Goal: Transaction & Acquisition: Register for event/course

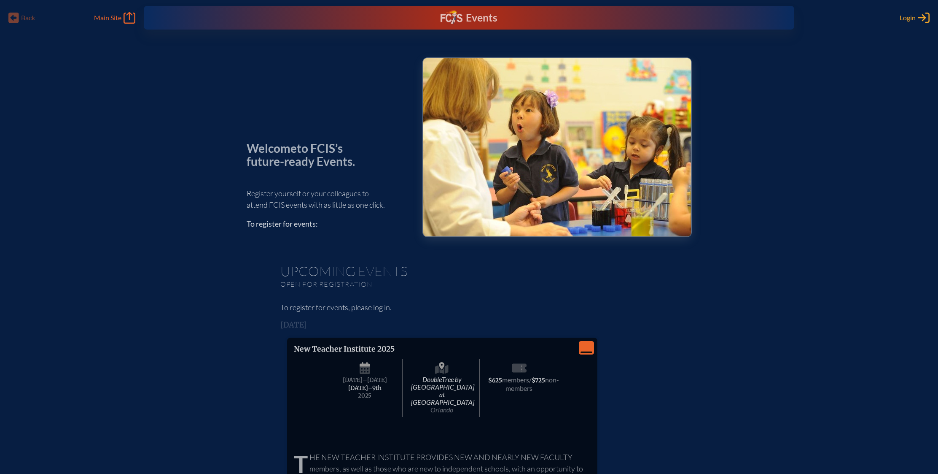
click at [902, 15] on span "Login" at bounding box center [908, 17] width 16 height 8
click at [111, 19] on span "Main Site" at bounding box center [107, 17] width 27 height 8
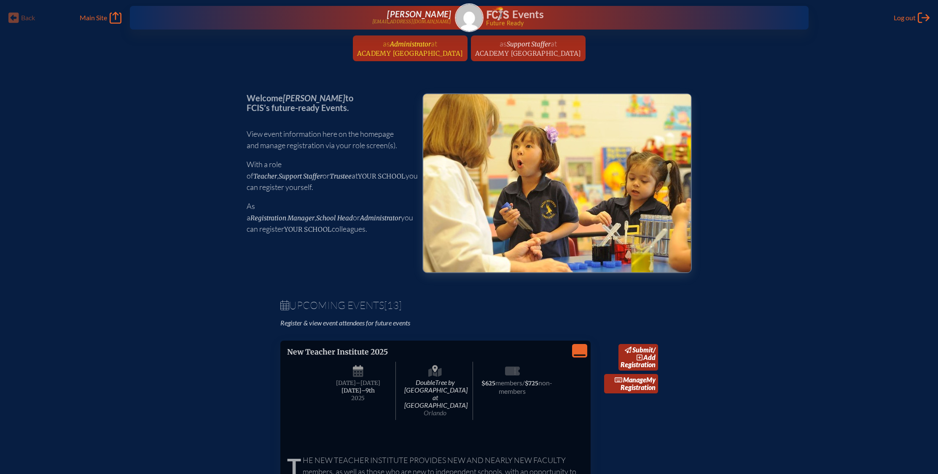
click at [417, 51] on span "Academy [GEOGRAPHIC_DATA]" at bounding box center [410, 53] width 106 height 8
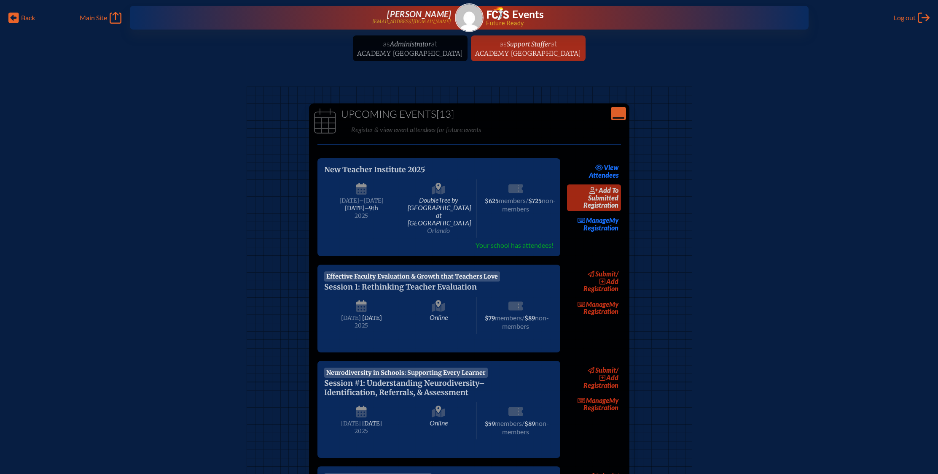
click at [609, 194] on span "add to submitted" at bounding box center [603, 194] width 30 height 16
click at [590, 230] on link "Manage My Registration" at bounding box center [594, 223] width 54 height 19
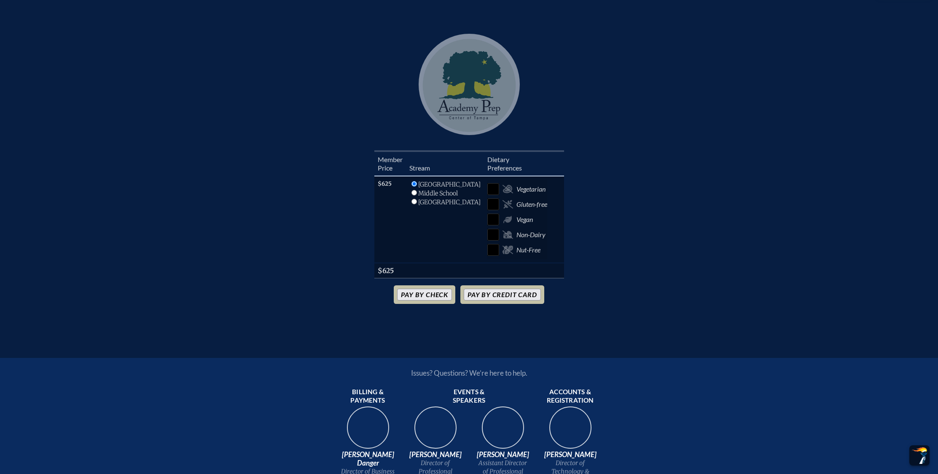
scroll to position [251, 0]
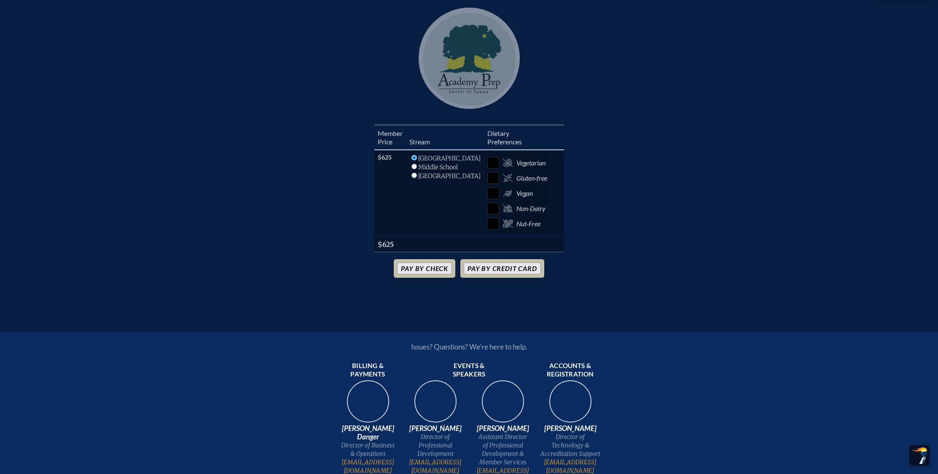
click at [416, 171] on li "Middle School" at bounding box center [444, 175] width 71 height 9
click at [417, 164] on input "radio" at bounding box center [414, 166] width 5 height 5
radio input "true"
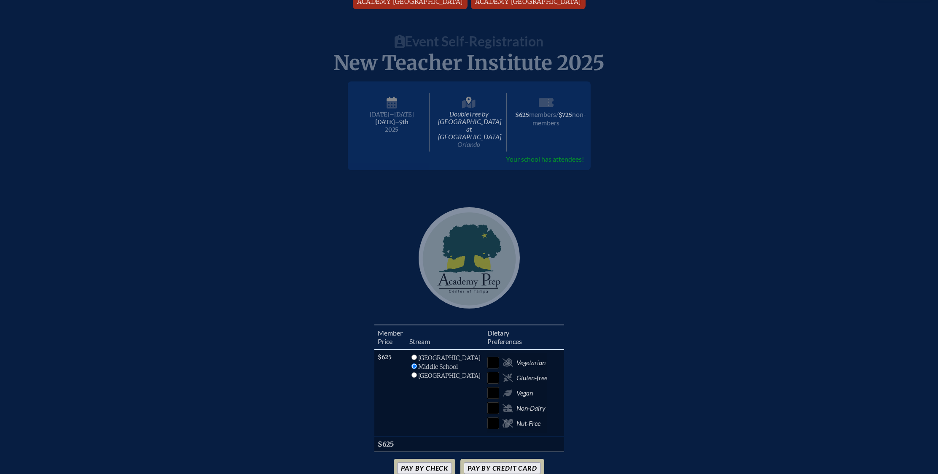
scroll to position [0, 0]
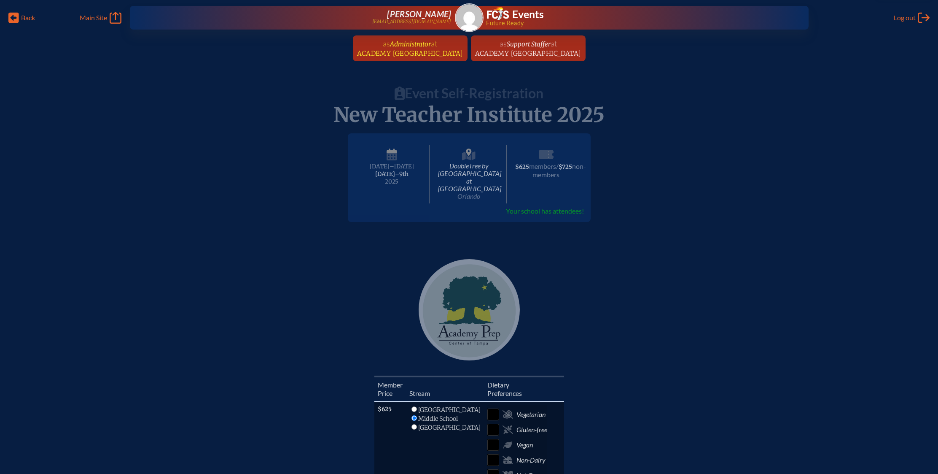
click at [374, 45] on link "as Administrator at Academy Prep Center of Tampa since June 1st, 2018" at bounding box center [410, 48] width 113 height 26
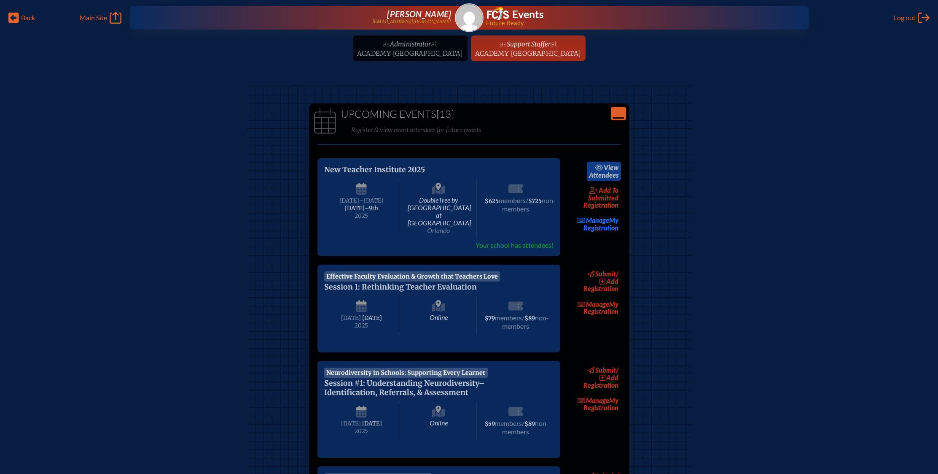
click at [613, 176] on link "view Attendees" at bounding box center [604, 171] width 34 height 19
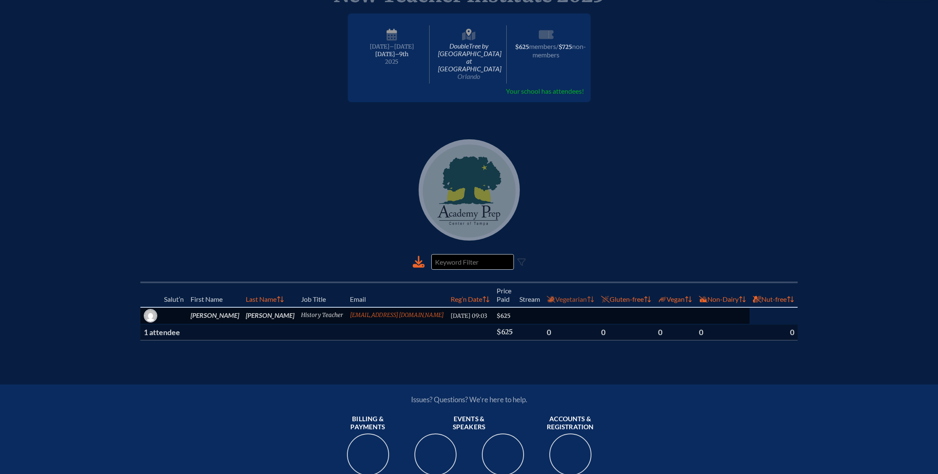
scroll to position [141, 0]
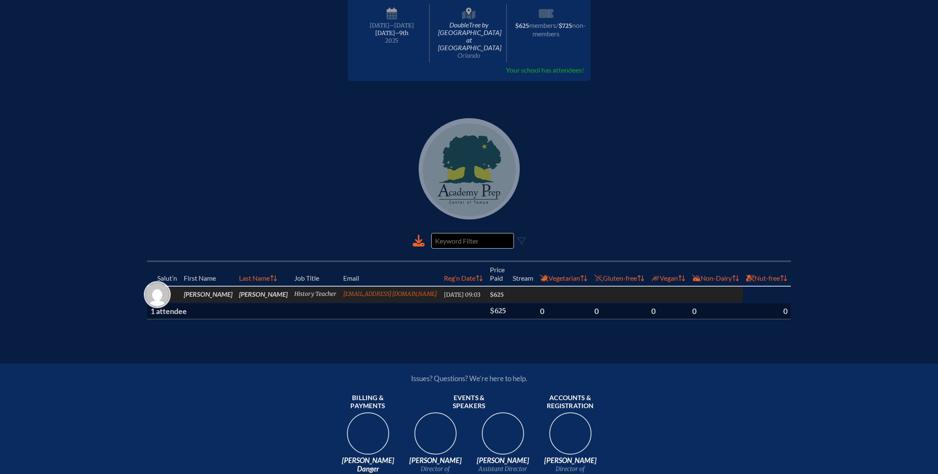
click at [166, 291] on img at bounding box center [157, 295] width 24 height 24
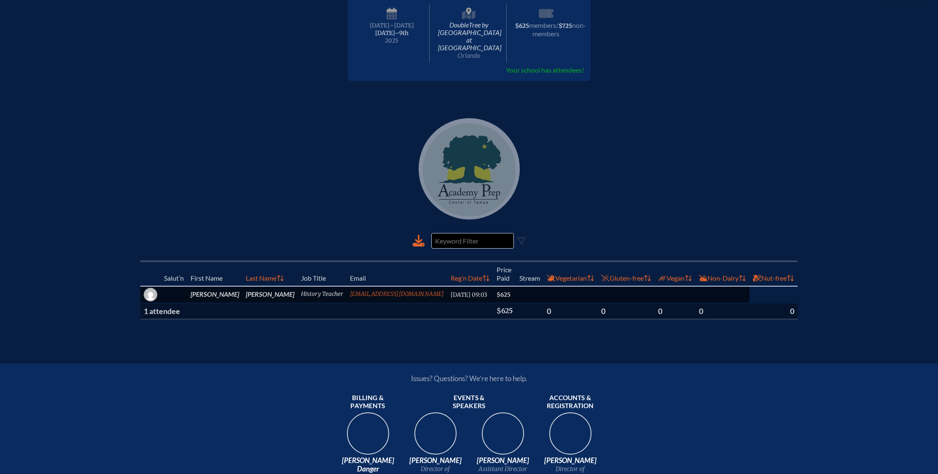
click at [174, 305] on th "1 attendee" at bounding box center [316, 311] width 353 height 16
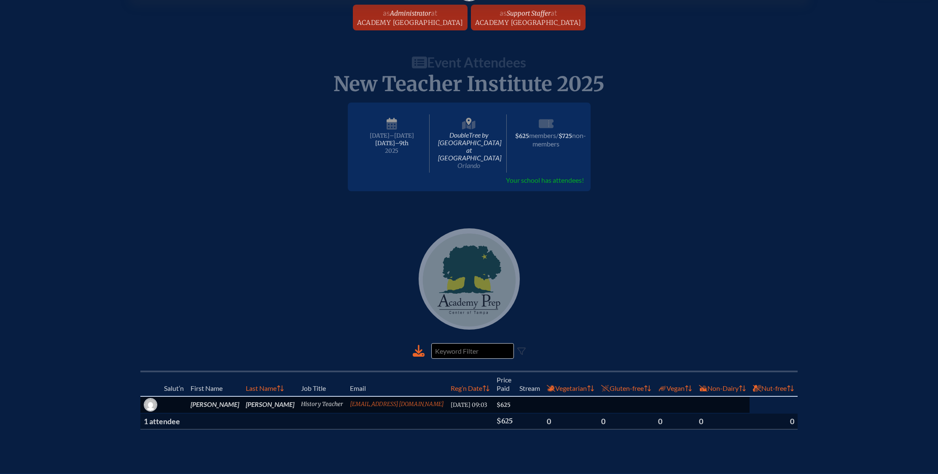
scroll to position [0, 0]
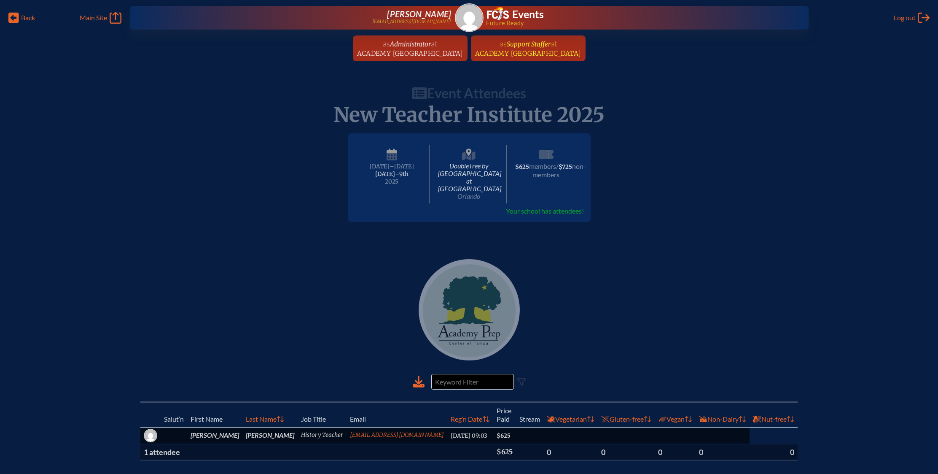
click at [496, 52] on span "Academy [GEOGRAPHIC_DATA]" at bounding box center [528, 53] width 106 height 8
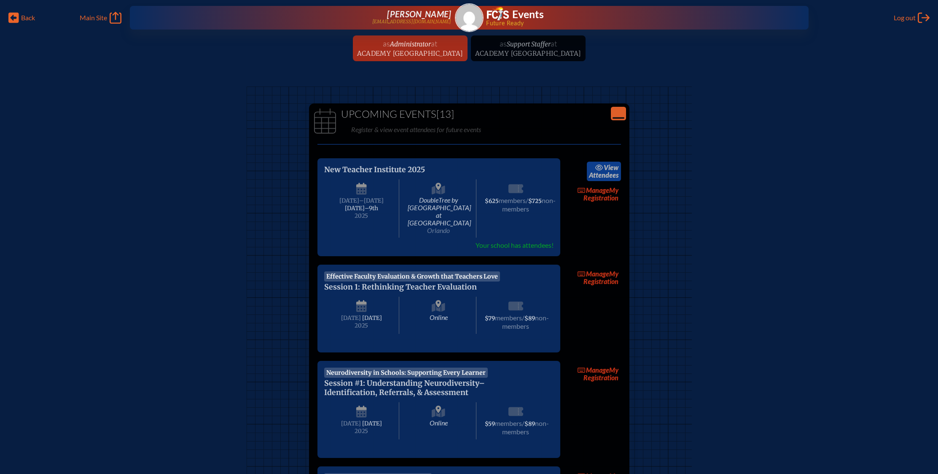
click at [598, 174] on link "view Attendees" at bounding box center [604, 171] width 34 height 19
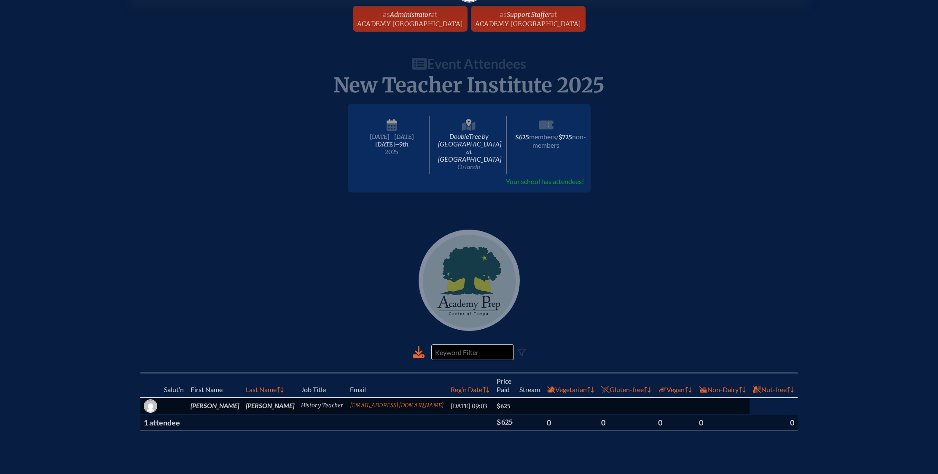
scroll to position [70, 0]
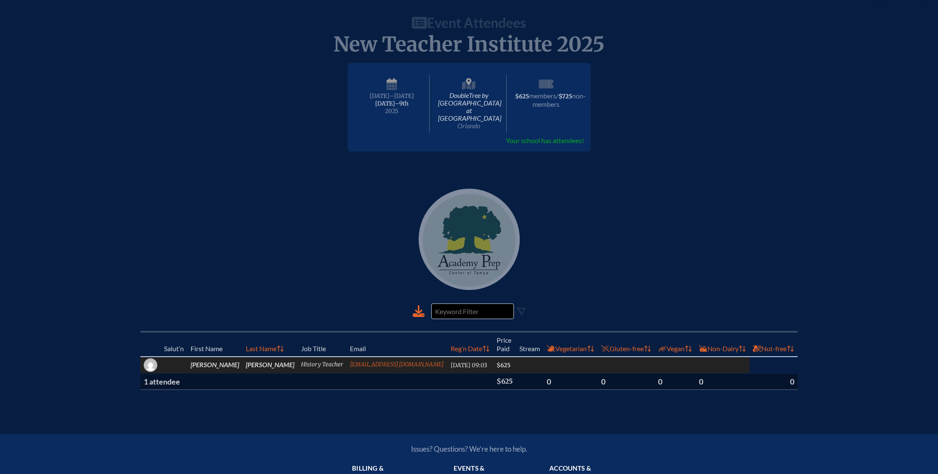
click at [242, 358] on td "Lance" at bounding box center [269, 364] width 55 height 17
click at [497, 361] on span "$625" at bounding box center [504, 364] width 14 height 7
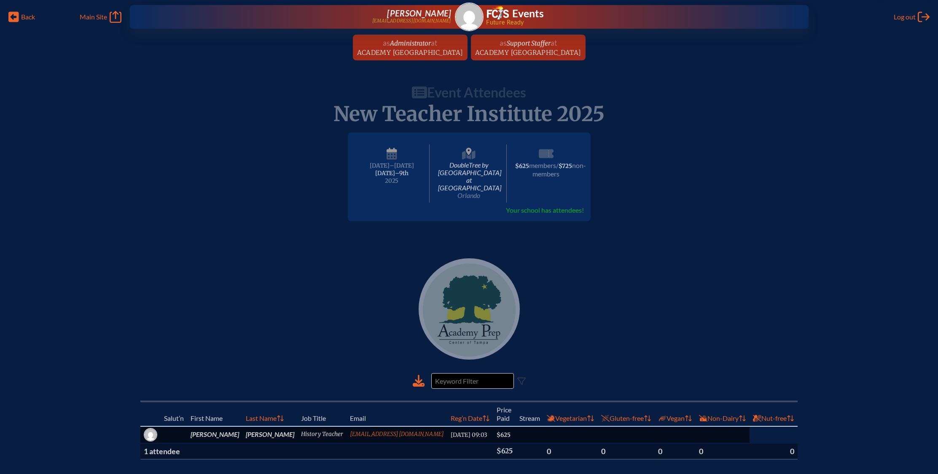
scroll to position [0, 0]
click at [384, 51] on span "Academy [GEOGRAPHIC_DATA]" at bounding box center [410, 53] width 106 height 8
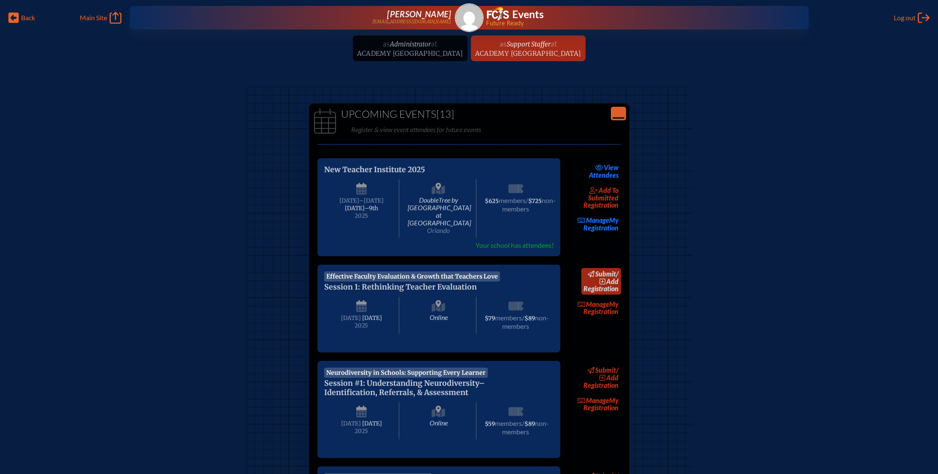
click at [613, 269] on span "submit" at bounding box center [605, 273] width 21 height 8
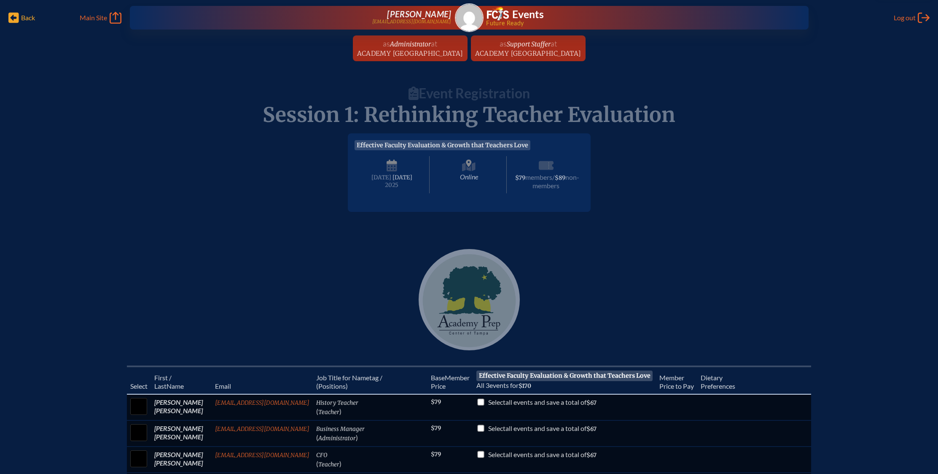
click at [24, 18] on span "Back" at bounding box center [28, 17] width 14 height 8
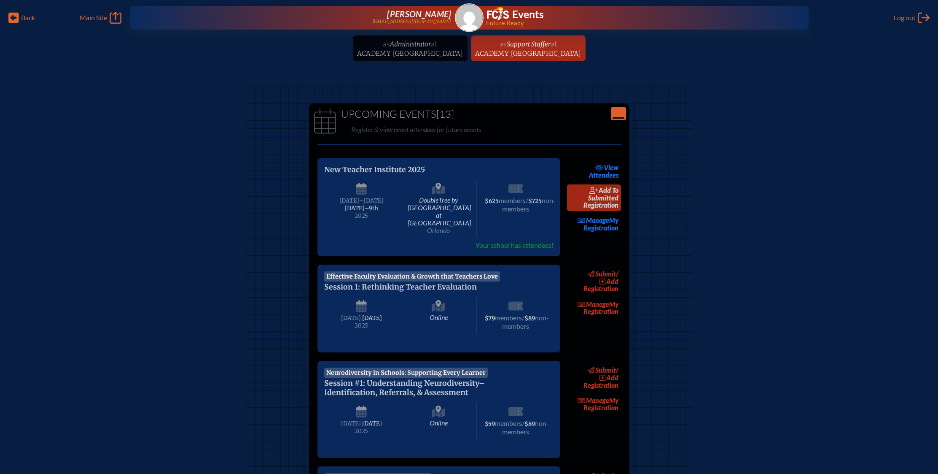
click at [600, 192] on span "add to submitted" at bounding box center [603, 194] width 30 height 16
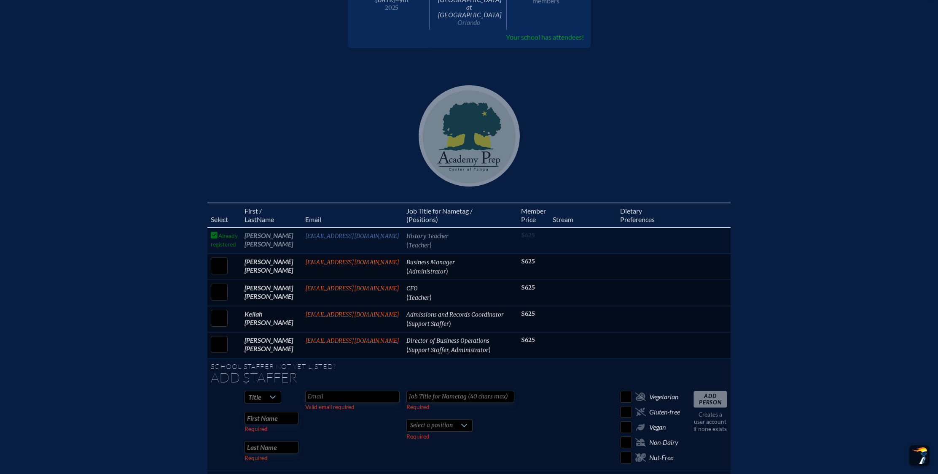
scroll to position [213, 0]
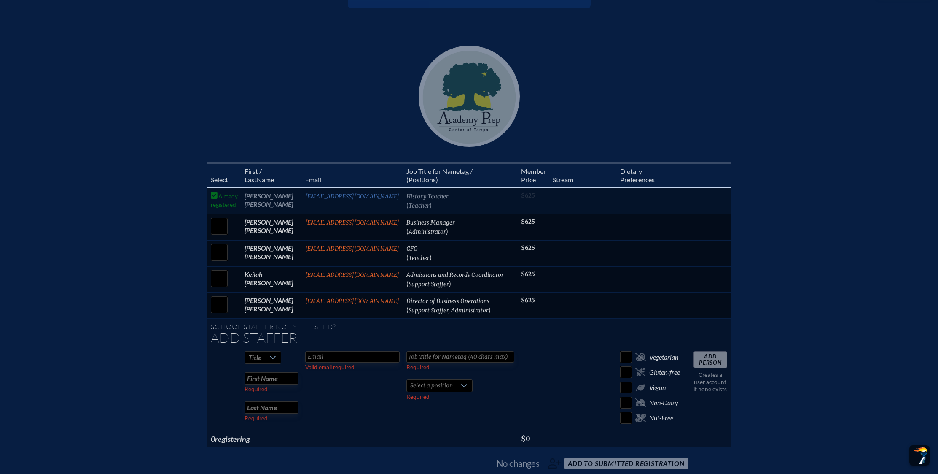
click at [335, 351] on input "text" at bounding box center [352, 356] width 94 height 11
type input "jhenry@academyprep.org"
click at [426, 351] on input "text" at bounding box center [461, 356] width 108 height 11
type input "Teaching Fellow"
click at [291, 372] on input "text" at bounding box center [272, 378] width 54 height 12
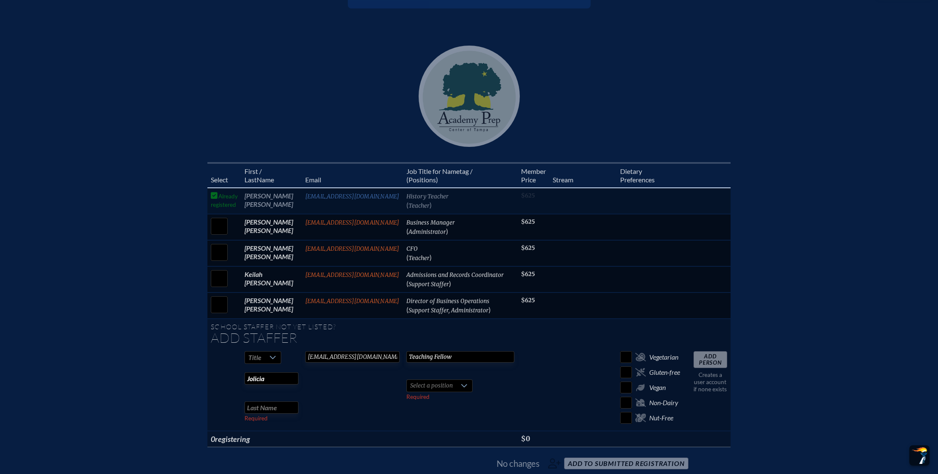
type input "Jolicia"
click at [289, 401] on input "text" at bounding box center [272, 407] width 54 height 12
type input "Henry"
click at [438, 380] on span "Select a position" at bounding box center [431, 386] width 49 height 12
click at [445, 432] on li "Teacher" at bounding box center [439, 436] width 65 height 12
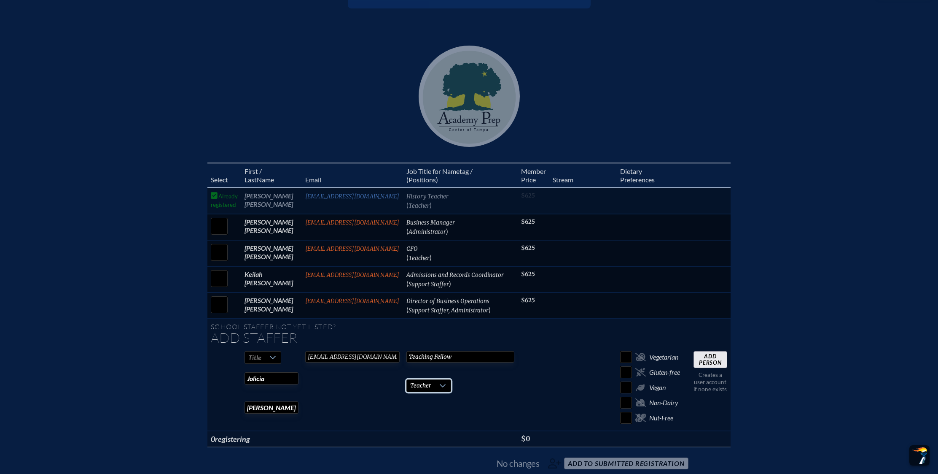
click at [717, 351] on input "Add Person" at bounding box center [711, 359] width 34 height 17
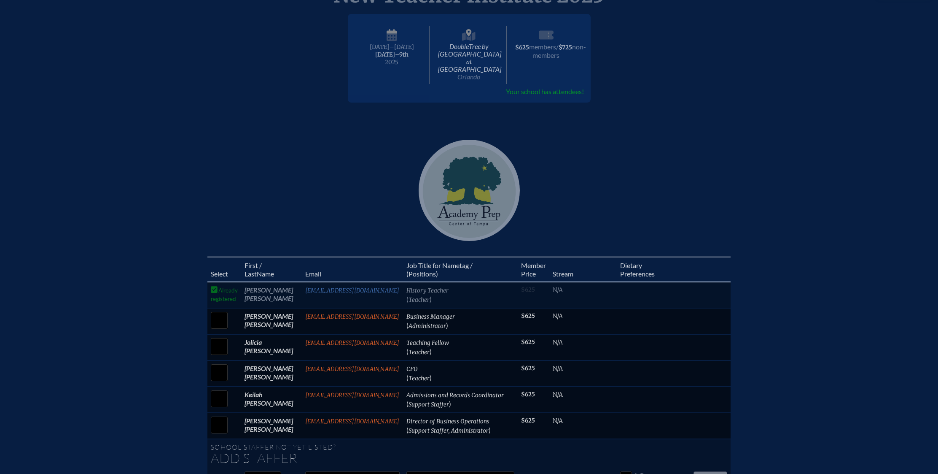
scroll to position [119, 0]
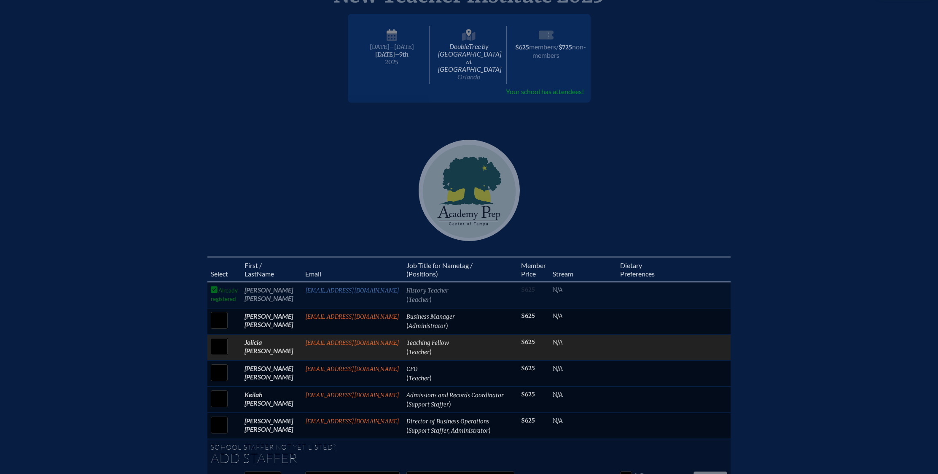
click at [224, 336] on input "checkbox" at bounding box center [219, 346] width 21 height 21
checkbox input "true"
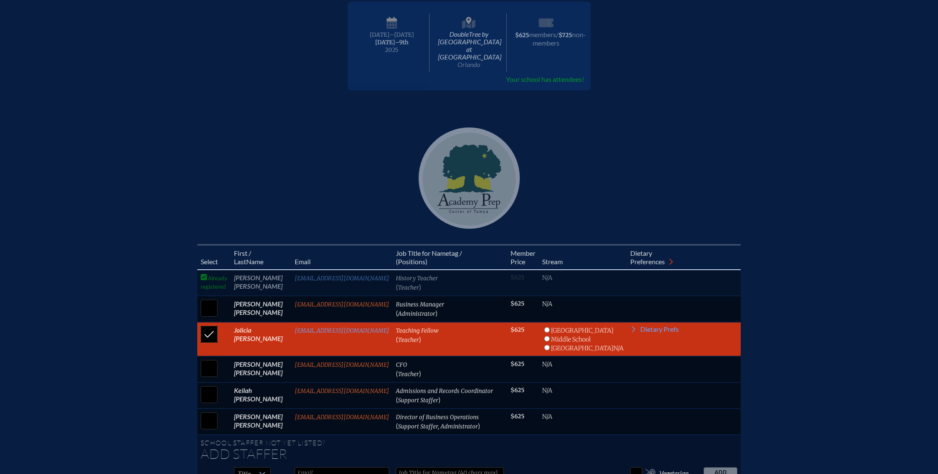
scroll to position [134, 0]
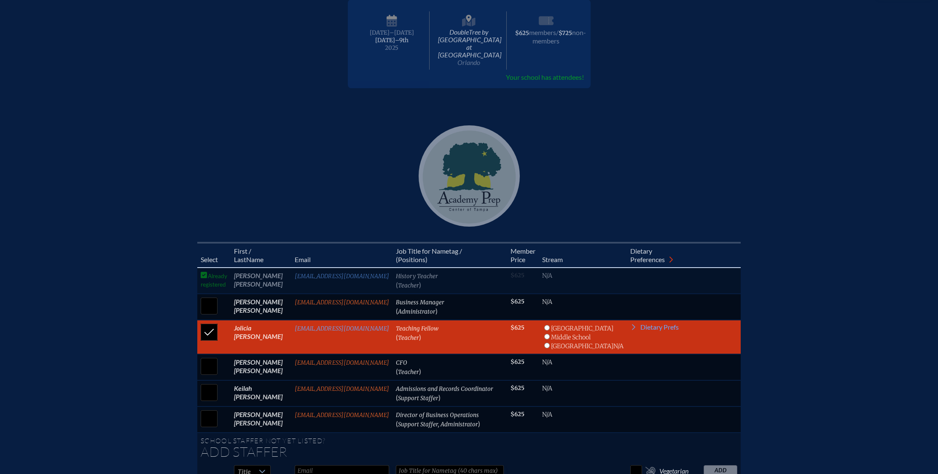
click at [550, 334] on input "radio" at bounding box center [546, 336] width 5 height 5
radio input "true"
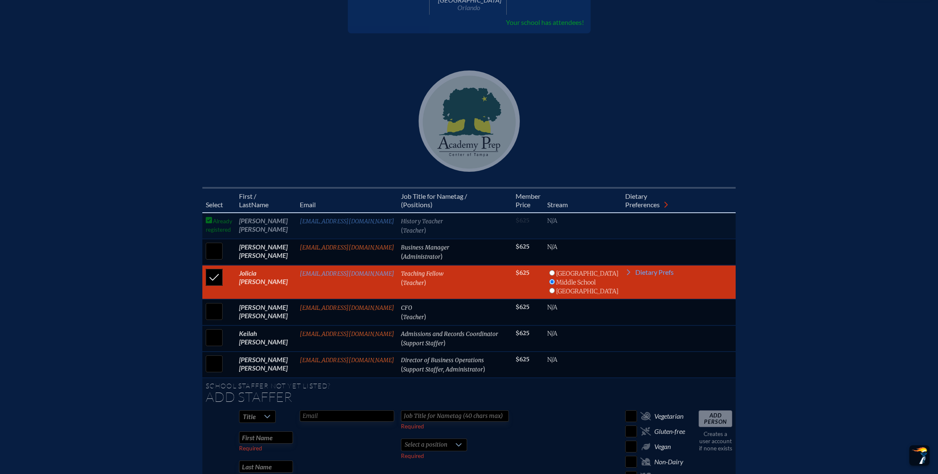
scroll to position [276, 0]
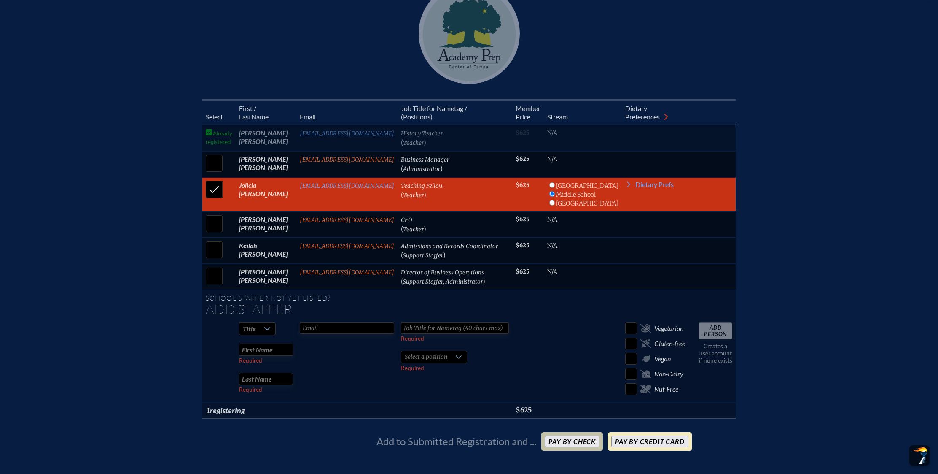
click at [668, 436] on button "Pay by Credit Card" at bounding box center [649, 441] width 77 height 12
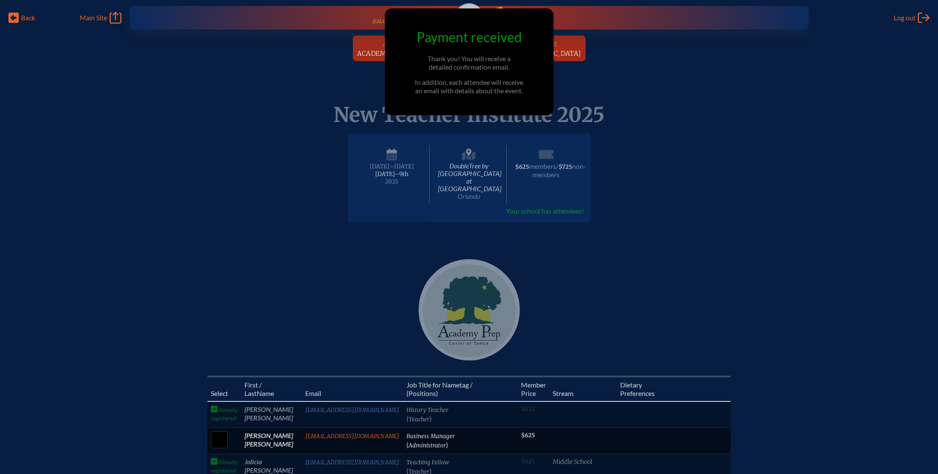
click at [468, 149] on icon at bounding box center [468, 151] width 5 height 7
click at [467, 166] on span "DoubleTree by [GEOGRAPHIC_DATA] at [GEOGRAPHIC_DATA]" at bounding box center [468, 174] width 75 height 58
click at [292, 223] on div "New Teacher Institute 2025 DoubleTree by Hilton Hotel Orlando at SeaWorld Orlan…" at bounding box center [469, 244] width 938 height 234
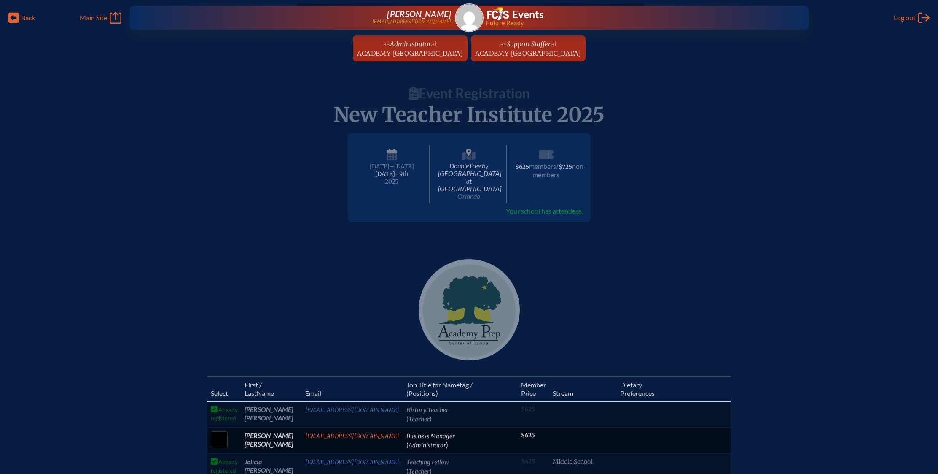
click at [458, 178] on span "DoubleTree by [GEOGRAPHIC_DATA] at [GEOGRAPHIC_DATA]" at bounding box center [468, 174] width 75 height 58
click at [463, 183] on span "DoubleTree by [GEOGRAPHIC_DATA] at [GEOGRAPHIC_DATA]" at bounding box center [468, 174] width 75 height 58
click at [468, 192] on span "Orlando" at bounding box center [469, 196] width 23 height 8
click at [452, 117] on p "New Teacher Institute 2025" at bounding box center [469, 114] width 445 height 23
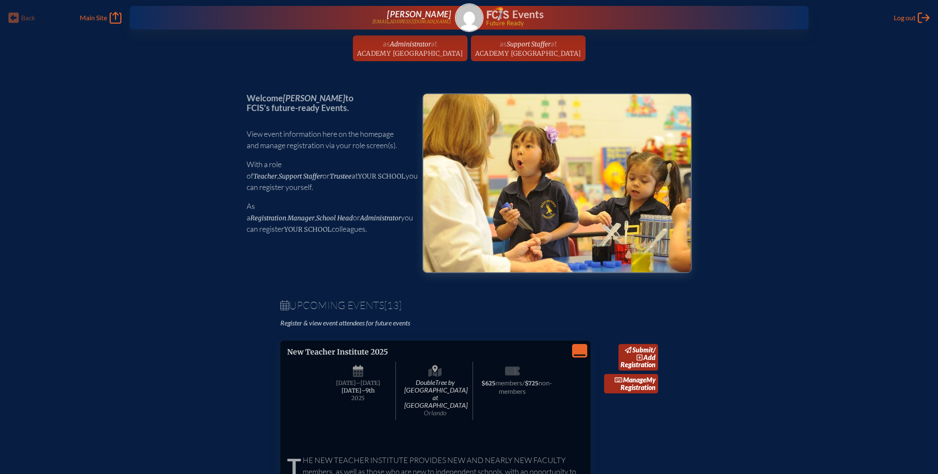
scroll to position [146, 0]
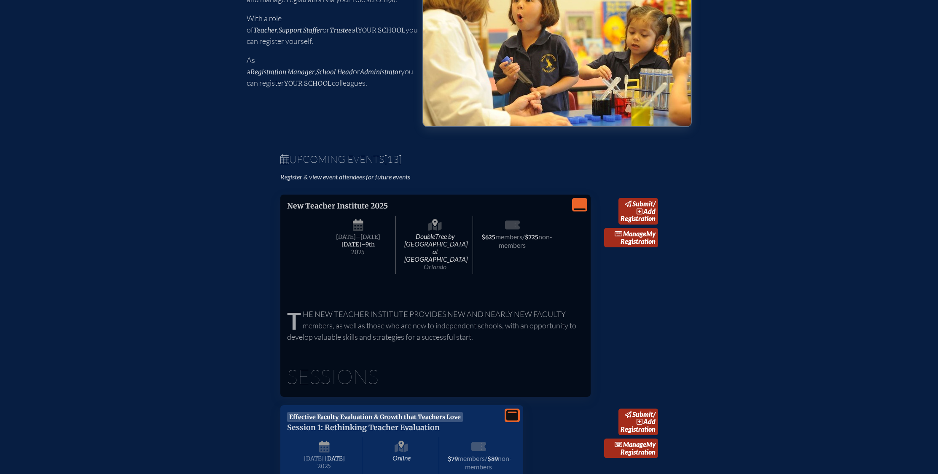
click at [440, 262] on span "Orlando" at bounding box center [435, 266] width 23 height 8
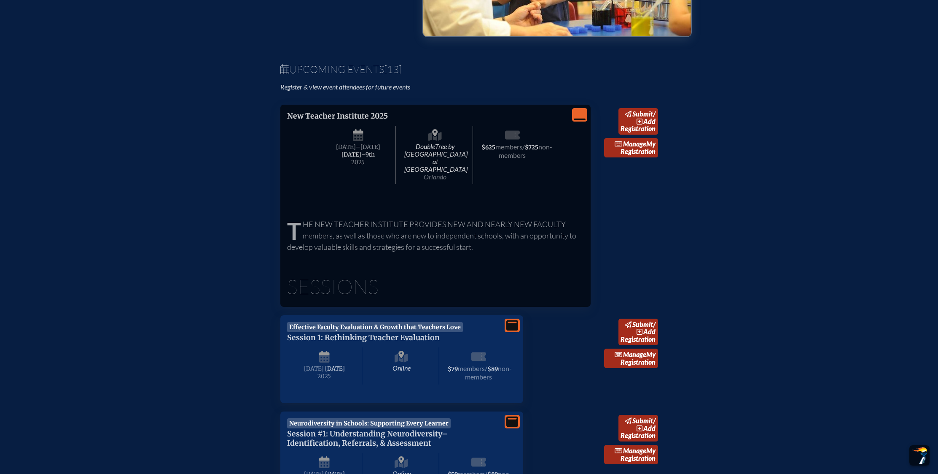
scroll to position [252, 0]
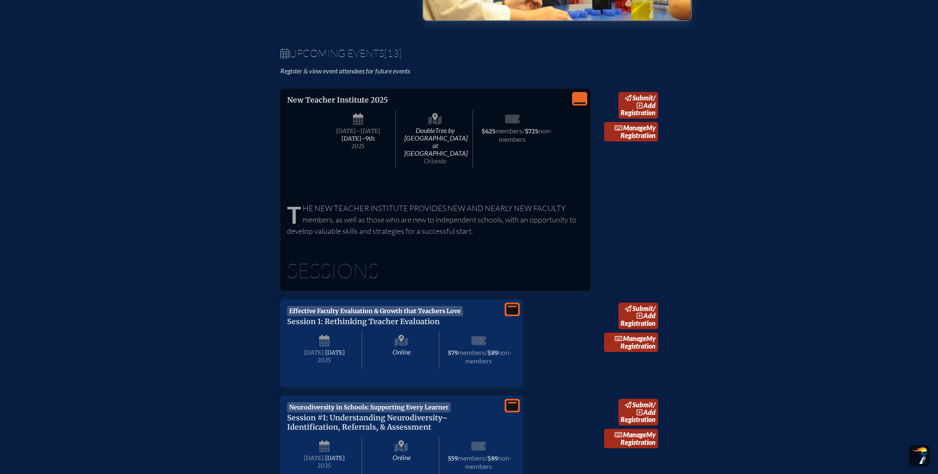
click at [578, 105] on div "New Teacher Institute 2025 DoubleTree by [GEOGRAPHIC_DATA] at [GEOGRAPHIC_DATA]…" at bounding box center [435, 137] width 297 height 84
click at [580, 101] on icon "View Less" at bounding box center [580, 99] width 12 height 12
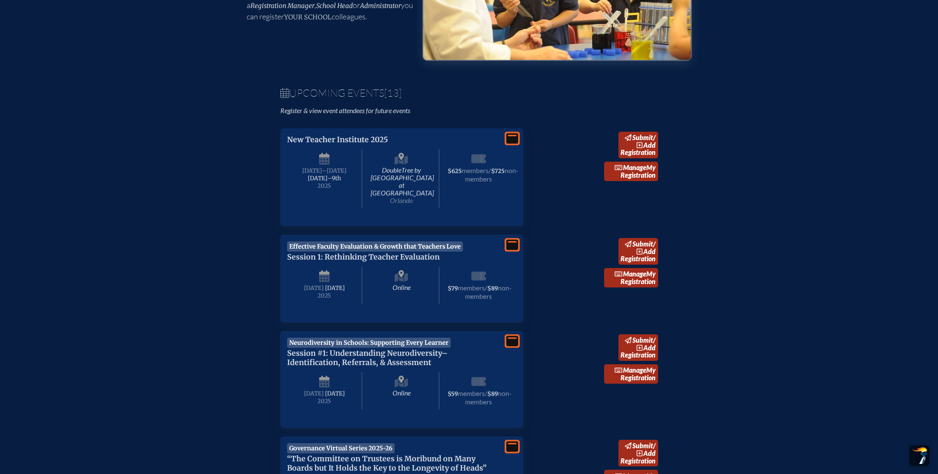
scroll to position [166, 0]
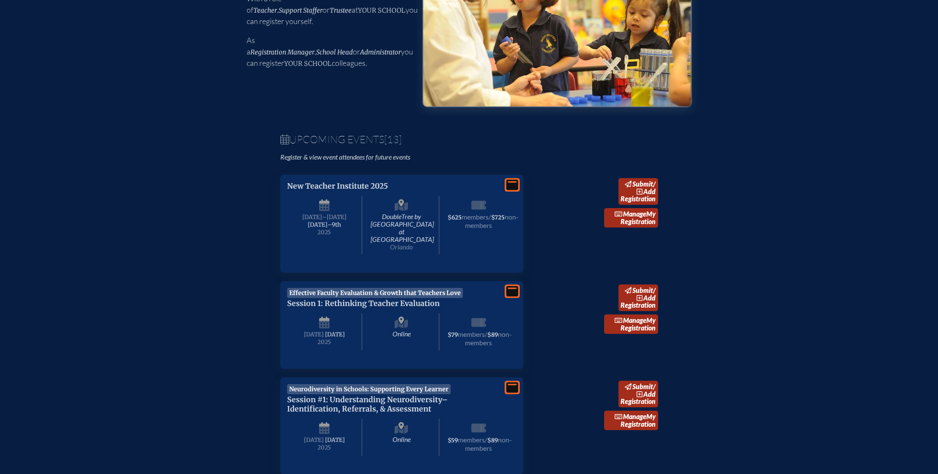
click at [514, 182] on icon "View More" at bounding box center [512, 185] width 12 height 12
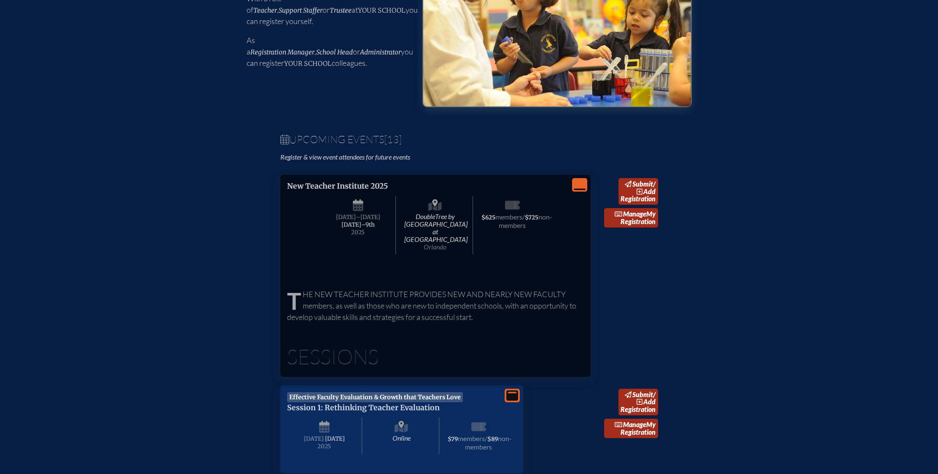
click span "DoubleTree by [GEOGRAPHIC_DATA] at [GEOGRAPHIC_DATA]"
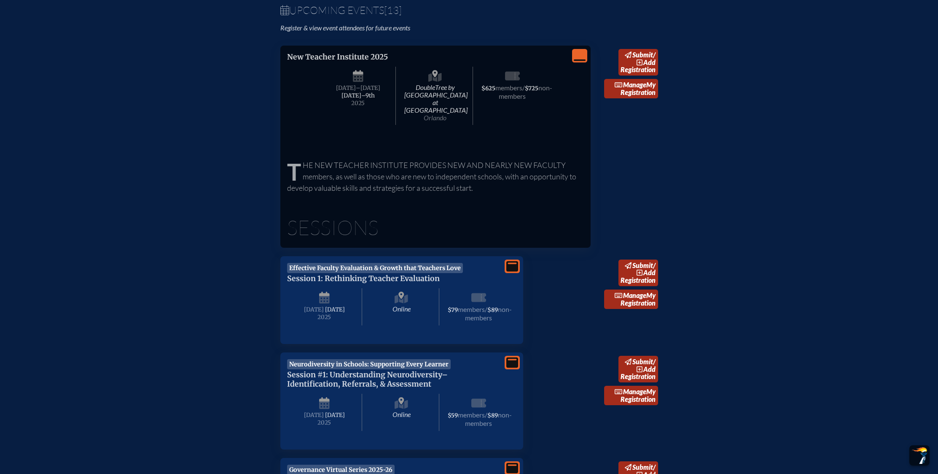
scroll to position [0, 0]
